Goal: Task Accomplishment & Management: Use online tool/utility

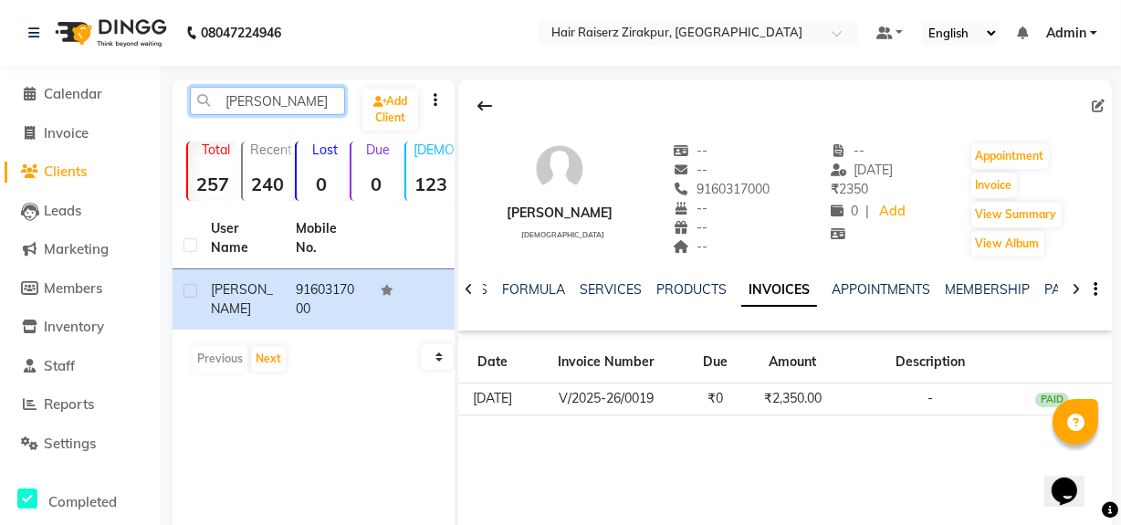
click at [306, 100] on input "[PERSON_NAME]" at bounding box center [267, 101] width 155 height 28
type input "b"
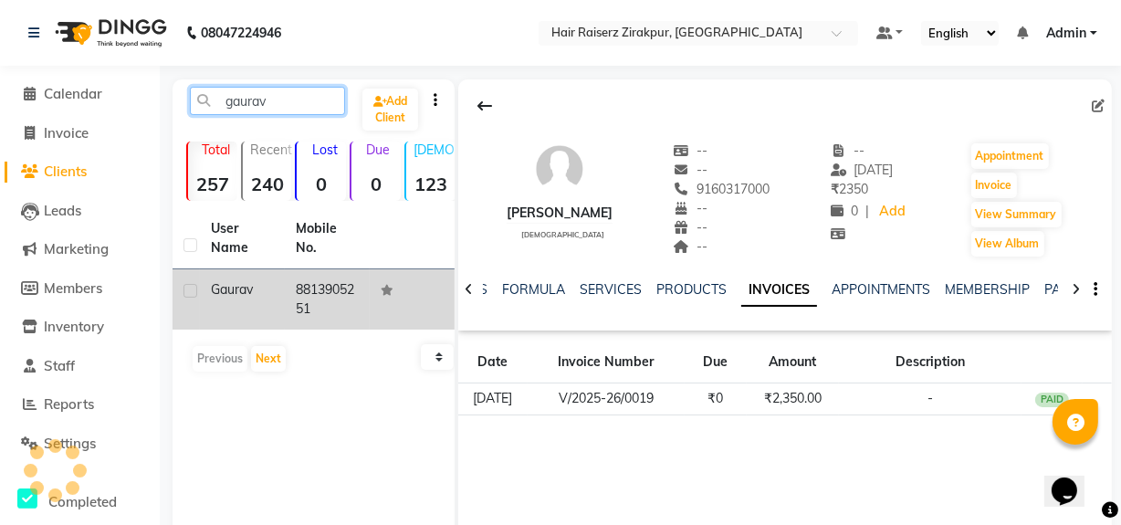
type input "gaurav"
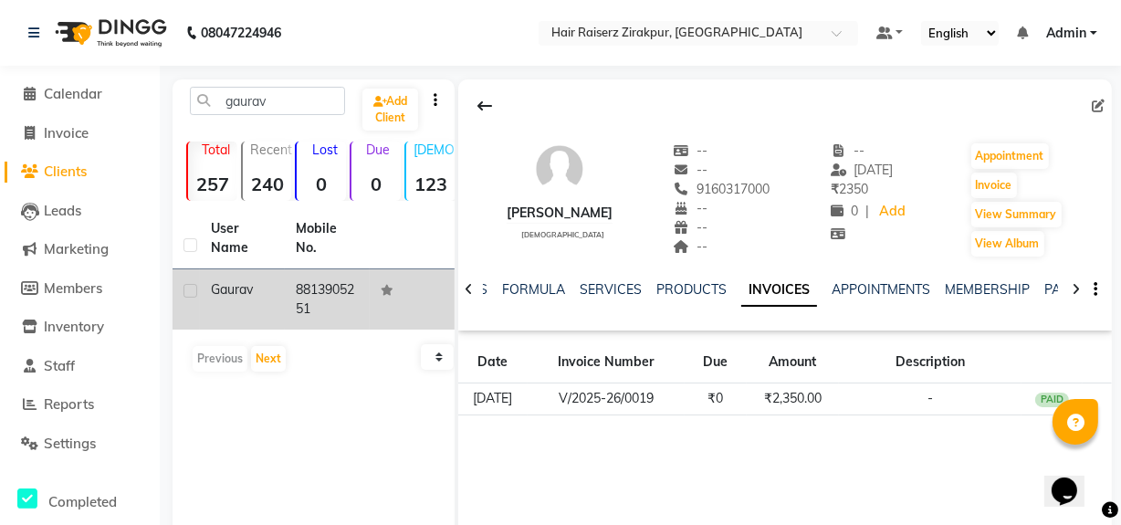
click at [341, 309] on td "8813905251" at bounding box center [327, 299] width 85 height 60
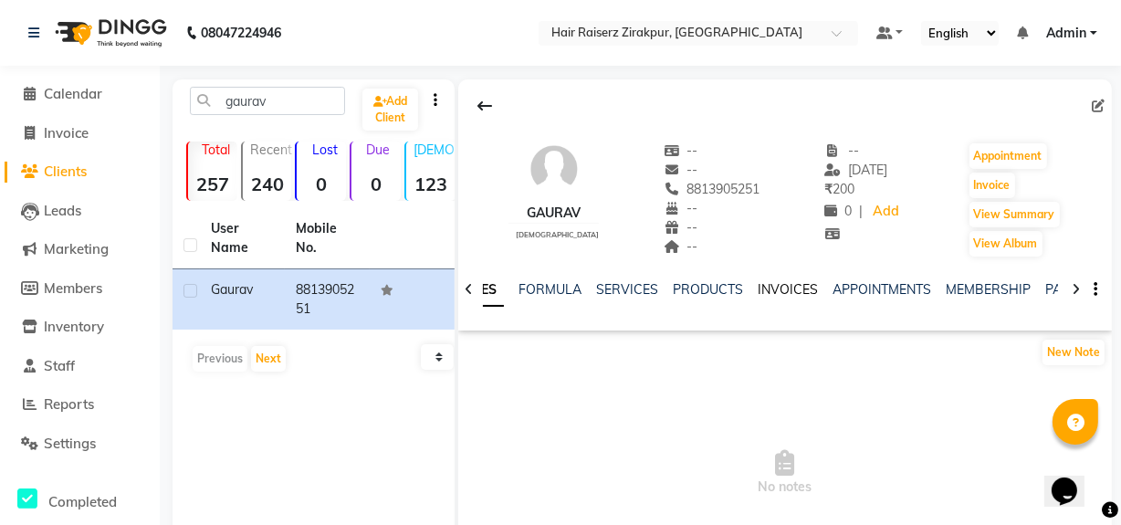
click at [785, 288] on link "INVOICES" at bounding box center [788, 289] width 60 height 16
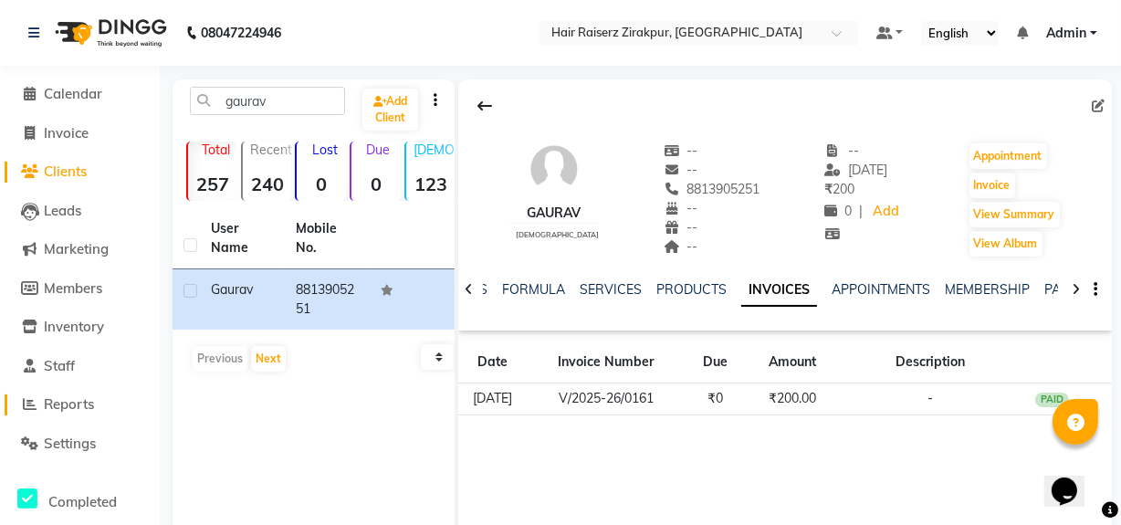
click at [79, 403] on span "Reports" at bounding box center [69, 403] width 50 height 17
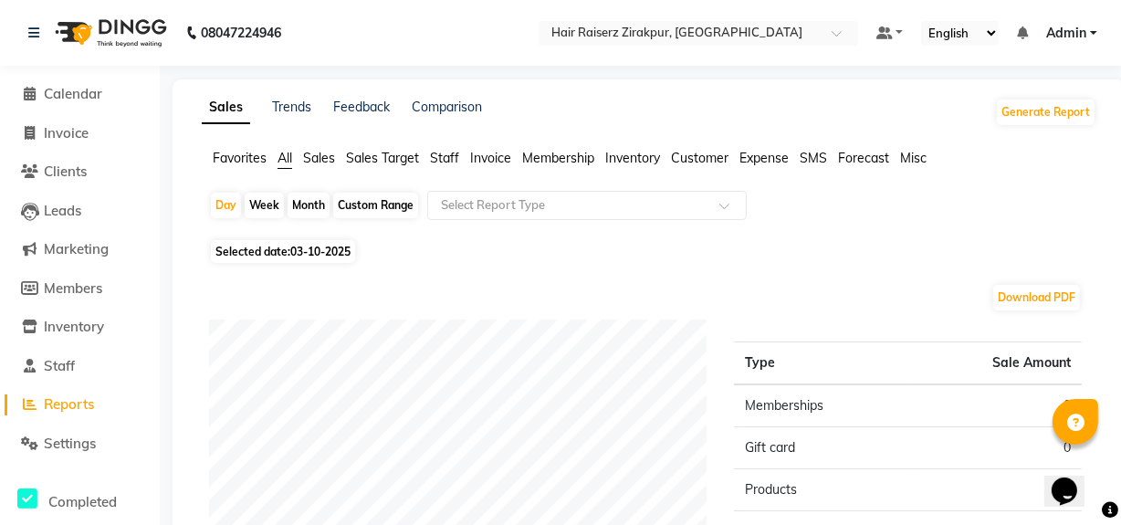
click at [315, 164] on span "Sales" at bounding box center [319, 158] width 32 height 16
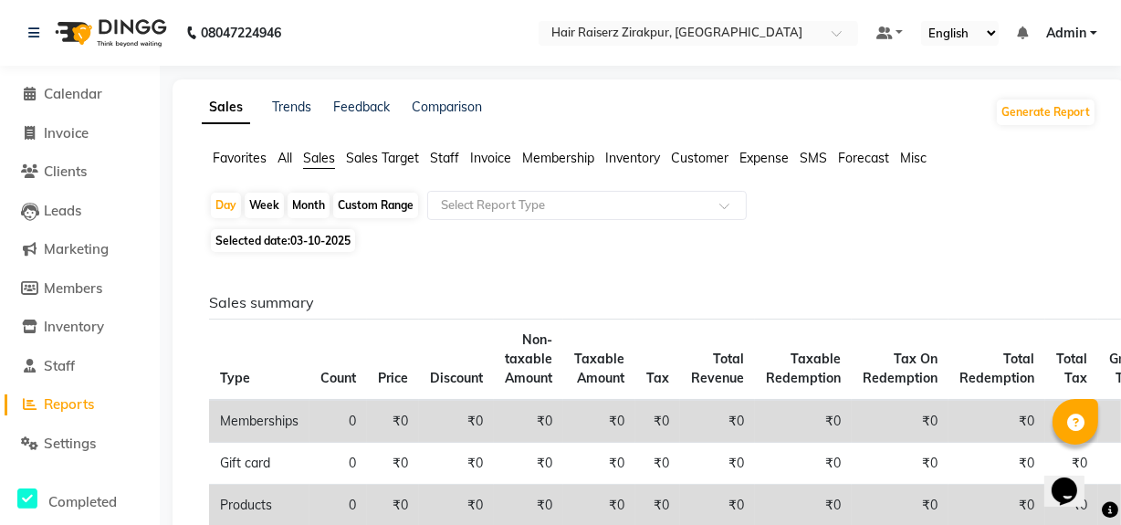
click at [361, 208] on div "Custom Range" at bounding box center [375, 206] width 85 height 26
select select "10"
select select "2025"
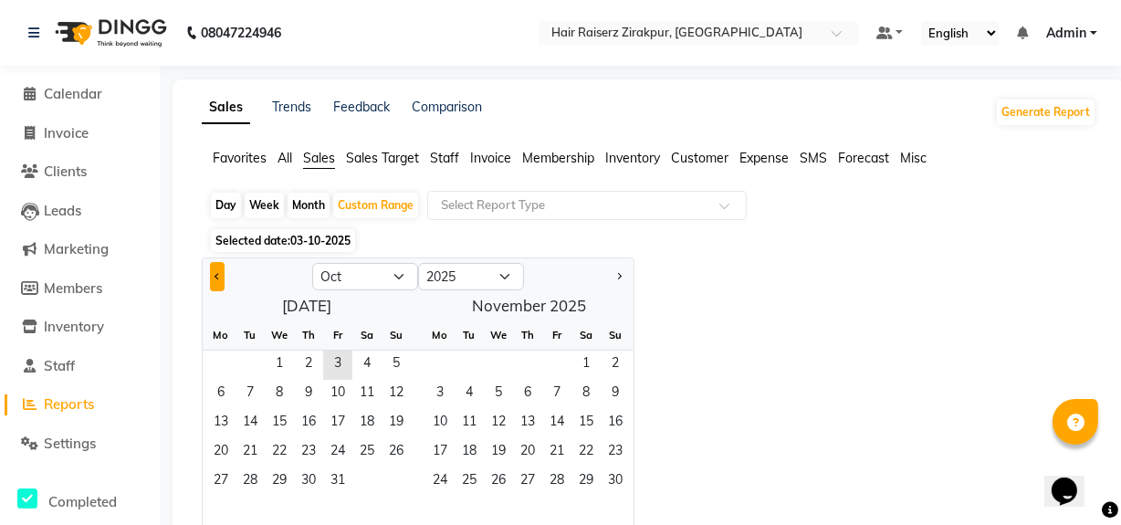
click at [215, 280] on button "Previous month" at bounding box center [217, 276] width 15 height 29
select select "9"
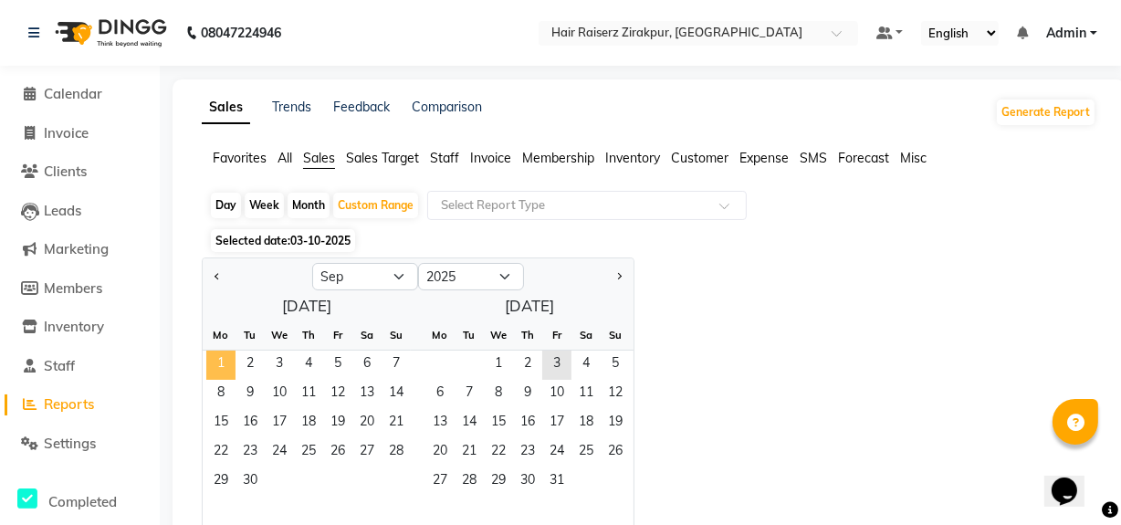
click at [227, 356] on span "1" at bounding box center [220, 365] width 29 height 29
click at [246, 473] on span "30" at bounding box center [249, 481] width 29 height 29
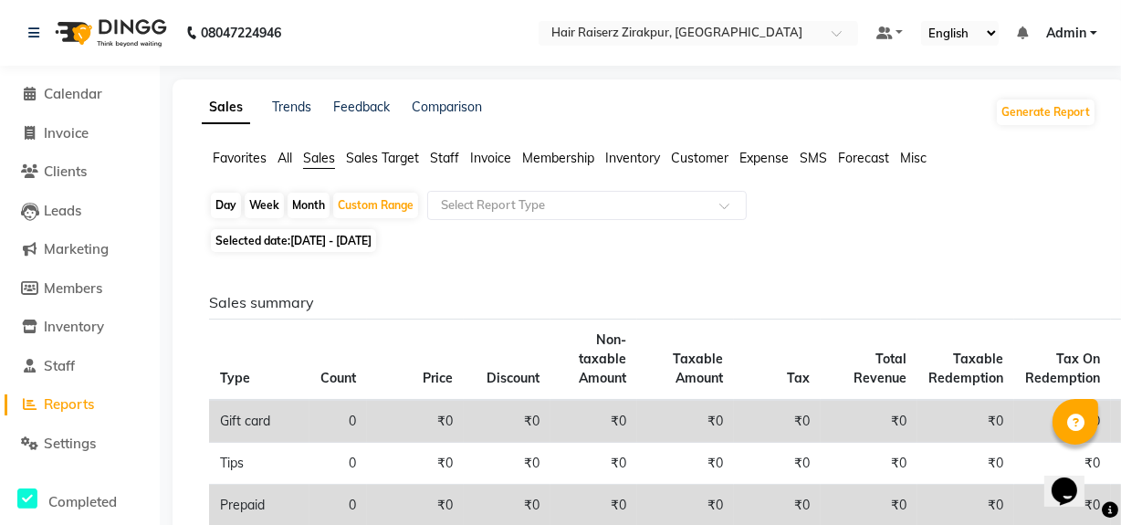
click at [279, 160] on span "All" at bounding box center [284, 158] width 15 height 16
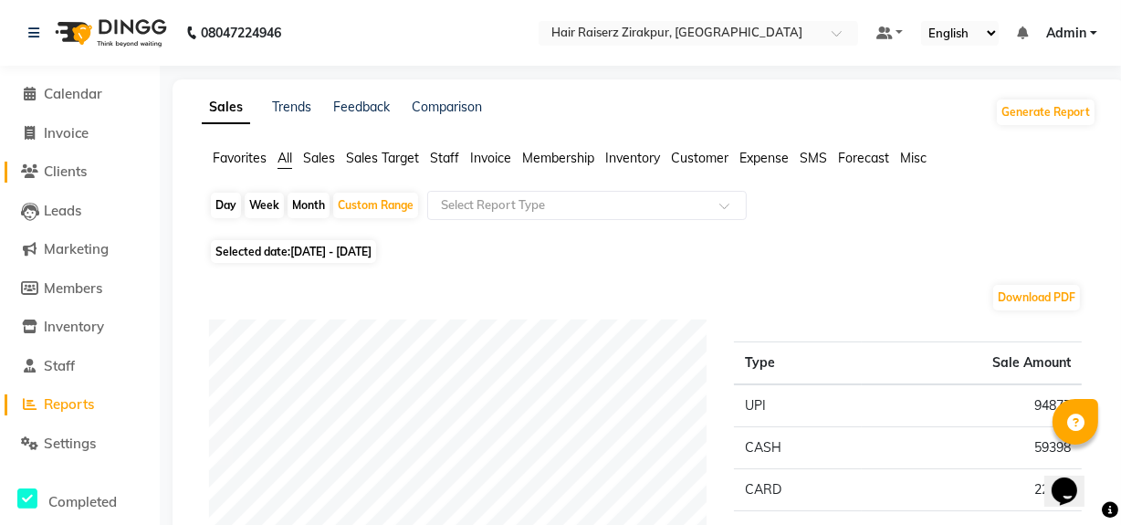
click at [58, 180] on link "Clients" at bounding box center [80, 172] width 151 height 21
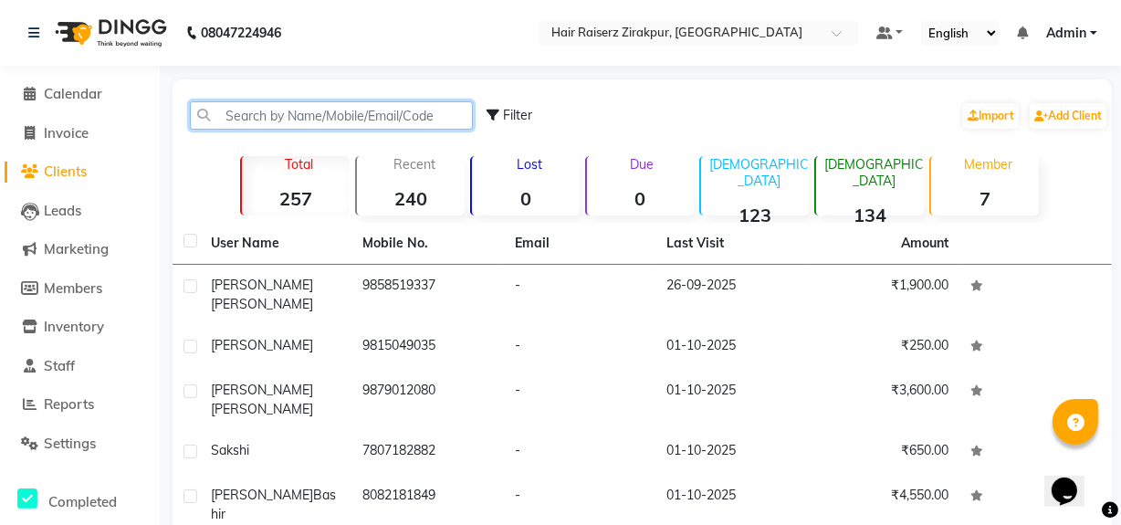
click at [247, 110] on input "text" at bounding box center [331, 115] width 283 height 28
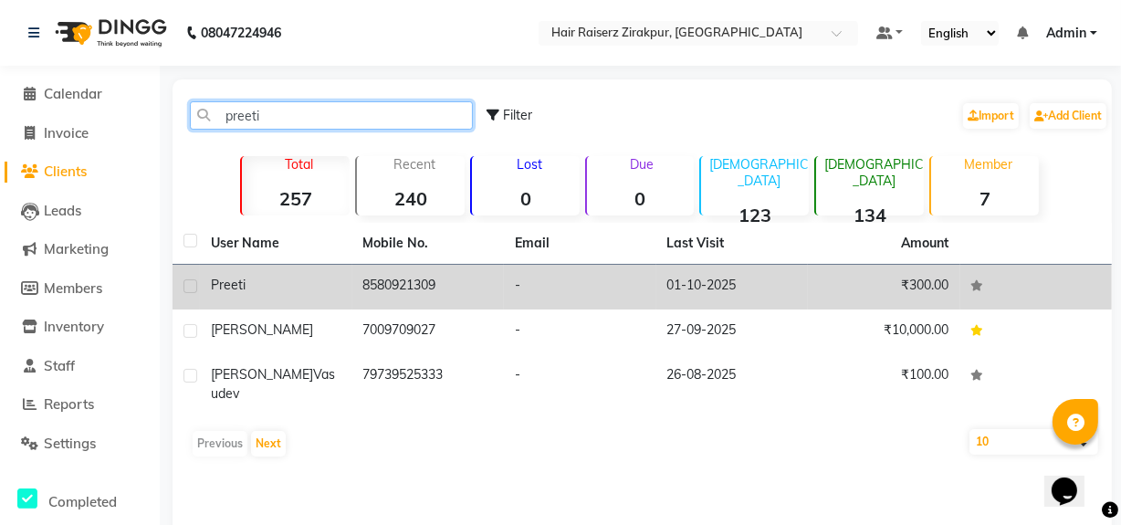
type input "preeti"
click at [334, 291] on div "Preeti" at bounding box center [276, 285] width 131 height 19
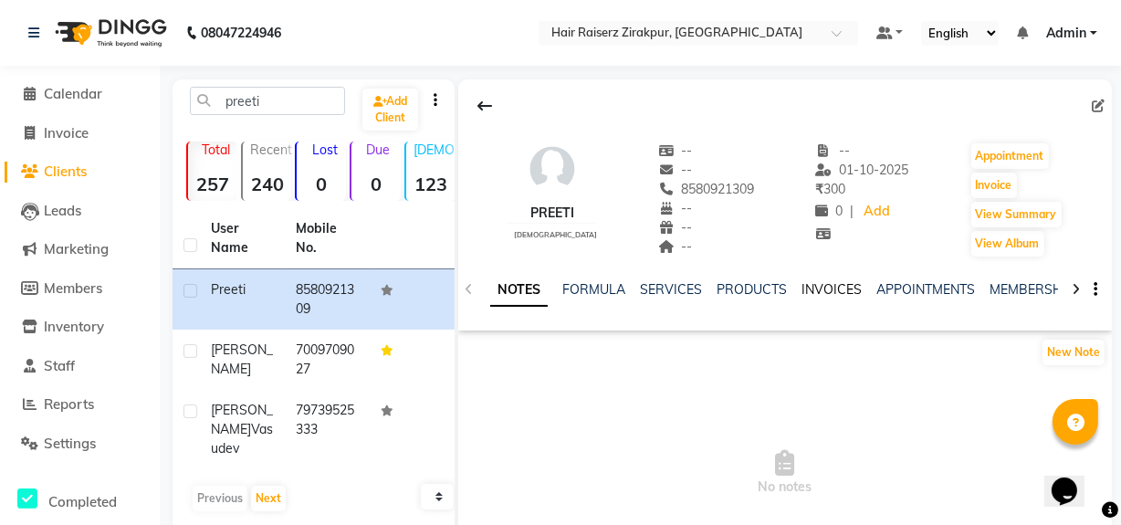
click at [830, 288] on link "INVOICES" at bounding box center [831, 289] width 60 height 16
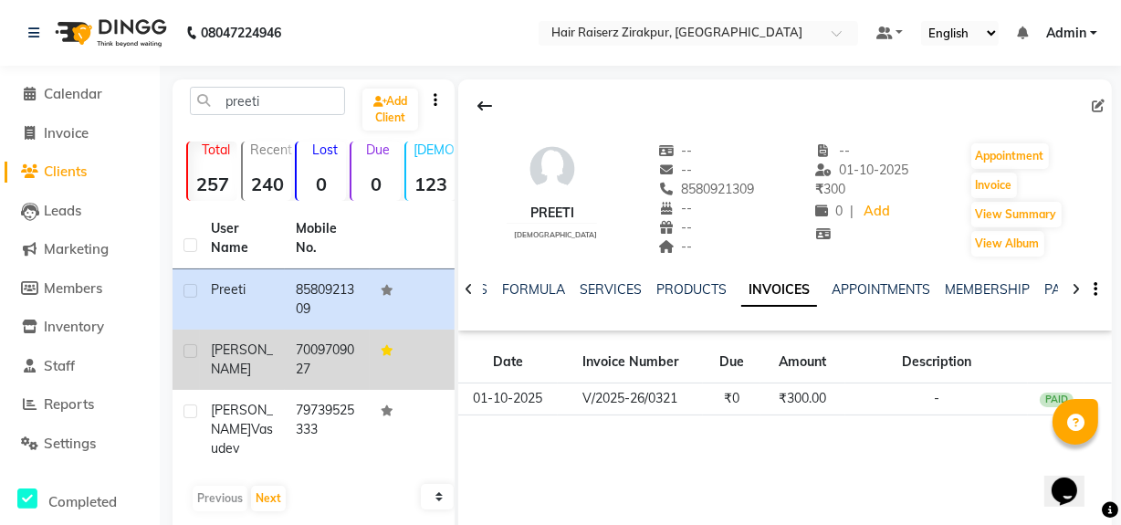
click at [307, 365] on td "7009709027" at bounding box center [327, 360] width 85 height 60
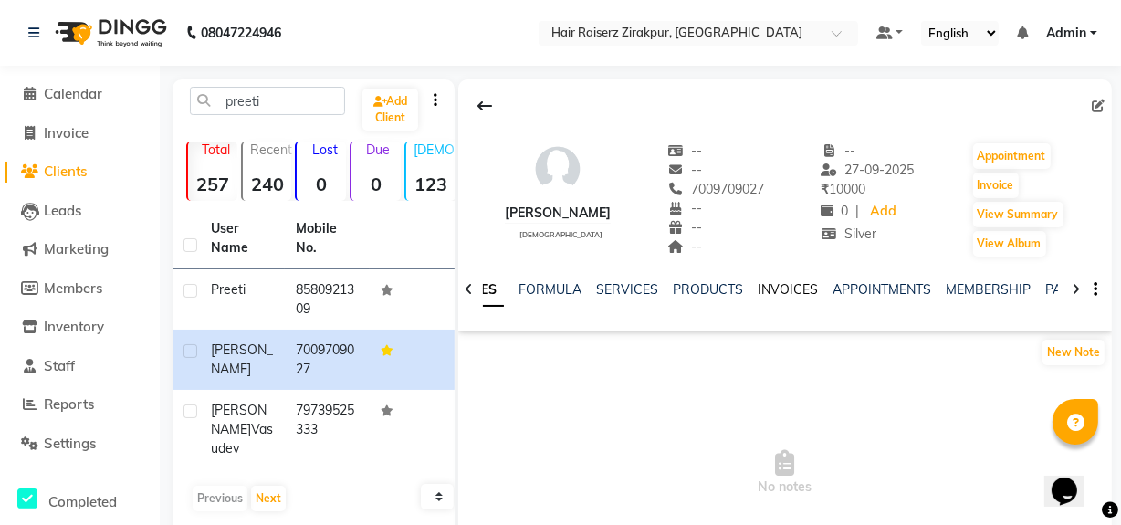
click at [783, 288] on link "INVOICES" at bounding box center [788, 289] width 60 height 16
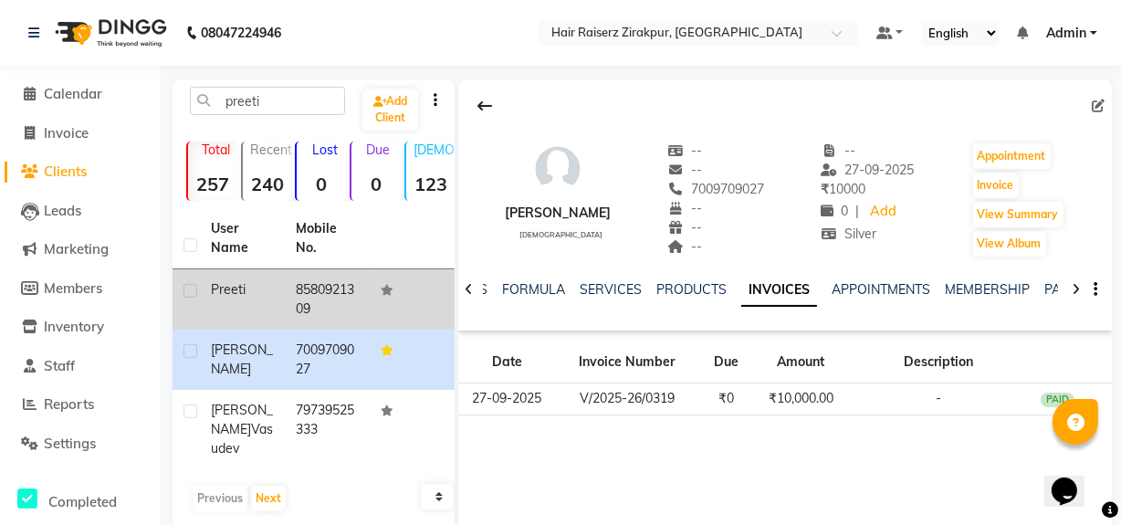
click at [329, 299] on td "8580921309" at bounding box center [327, 299] width 85 height 60
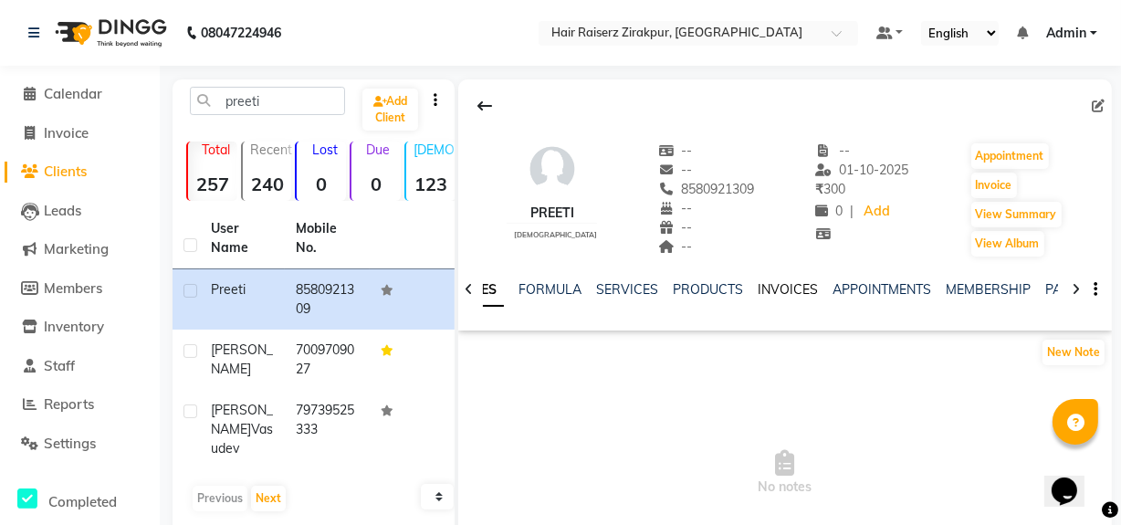
click at [780, 294] on link "INVOICES" at bounding box center [788, 289] width 60 height 16
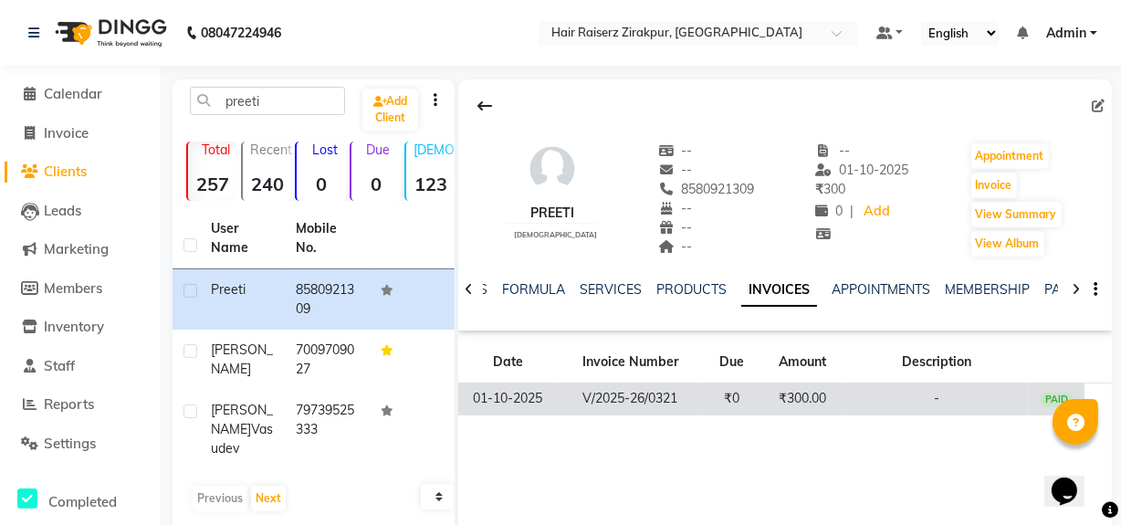
click at [711, 405] on td "₹0" at bounding box center [732, 399] width 58 height 32
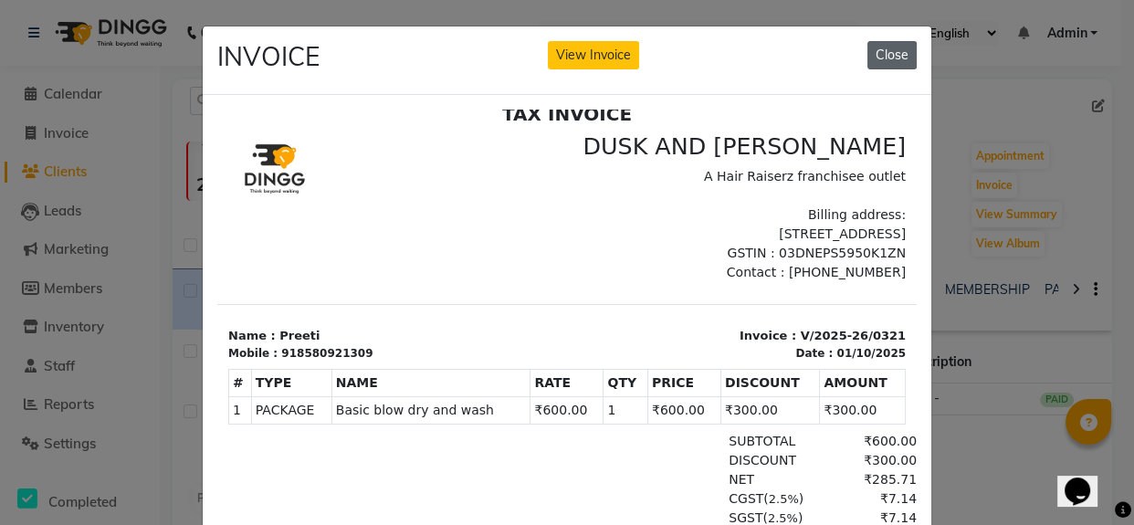
click at [892, 51] on button "Close" at bounding box center [891, 55] width 49 height 28
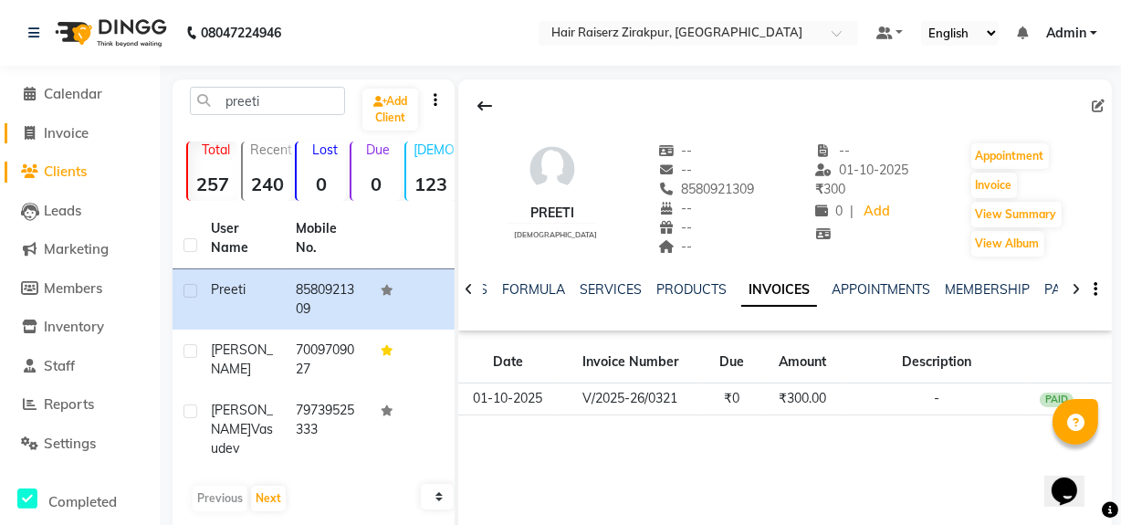
click at [81, 141] on link "Invoice" at bounding box center [80, 133] width 151 height 21
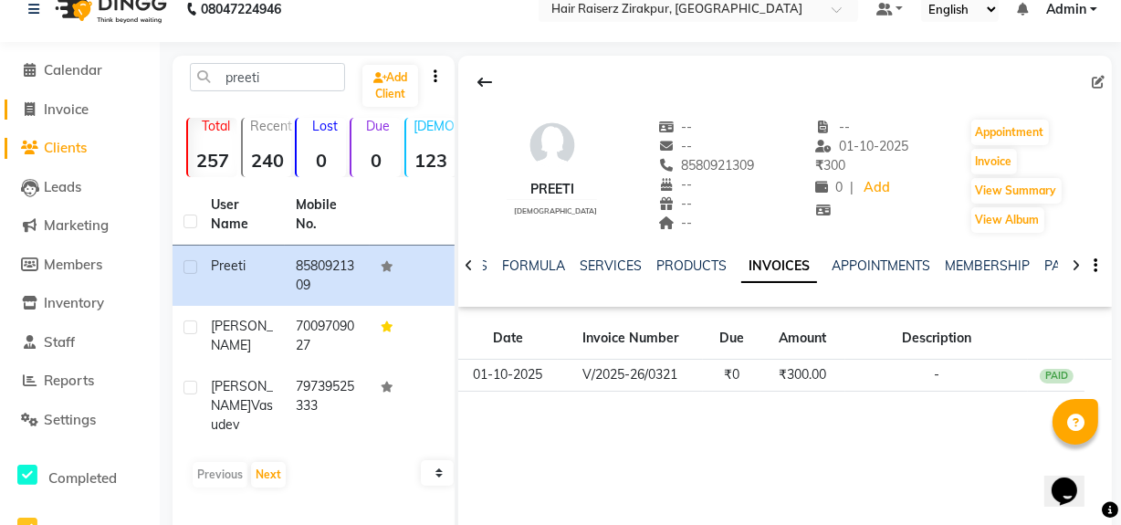
select select "8680"
select select "service"
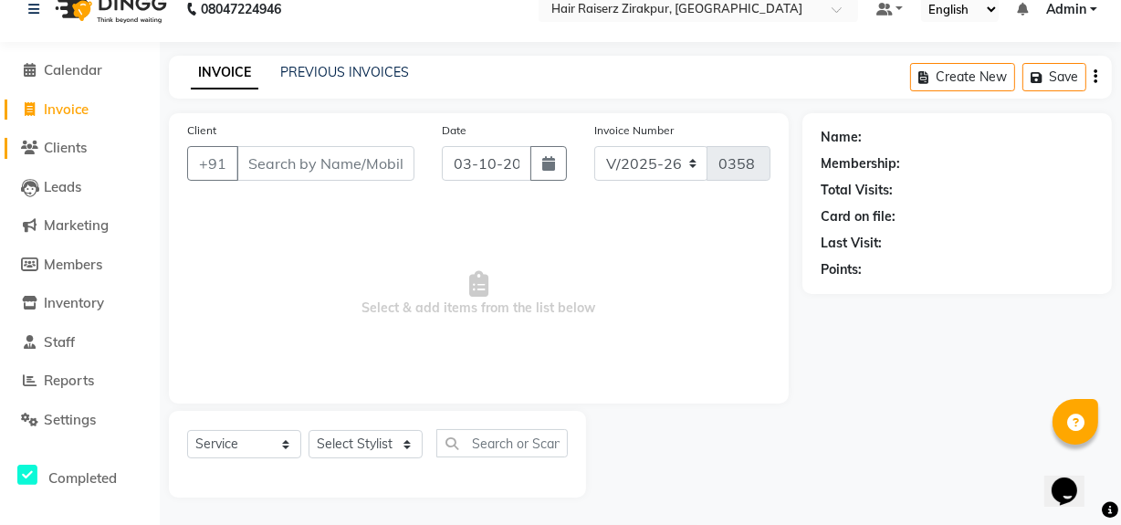
click at [55, 139] on span "Clients" at bounding box center [65, 147] width 43 height 17
